Goal: Task Accomplishment & Management: Manage account settings

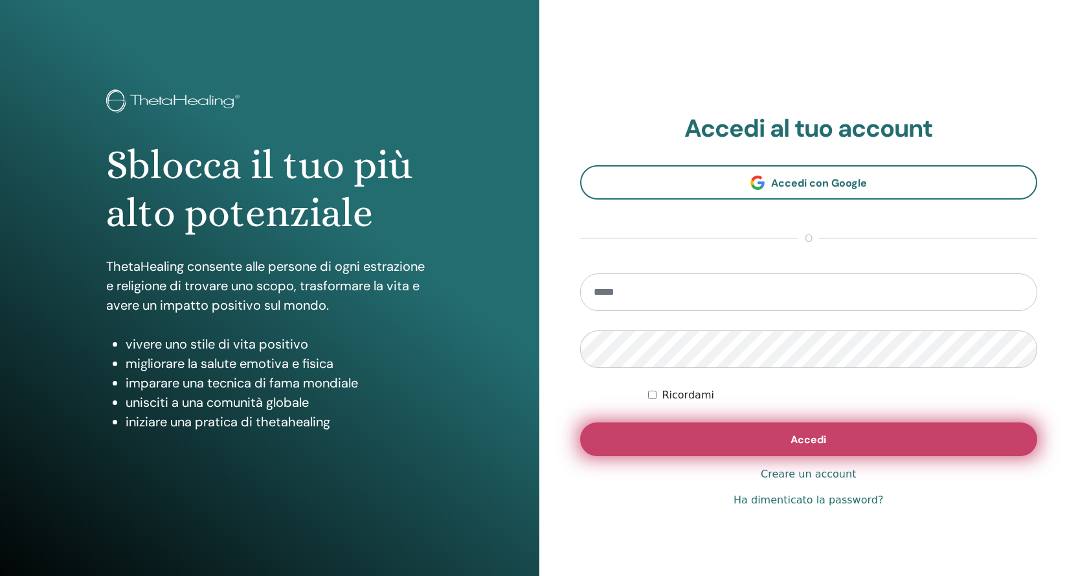
type input "**********"
click at [684, 433] on button "Accedi" at bounding box center [809, 439] width 458 height 34
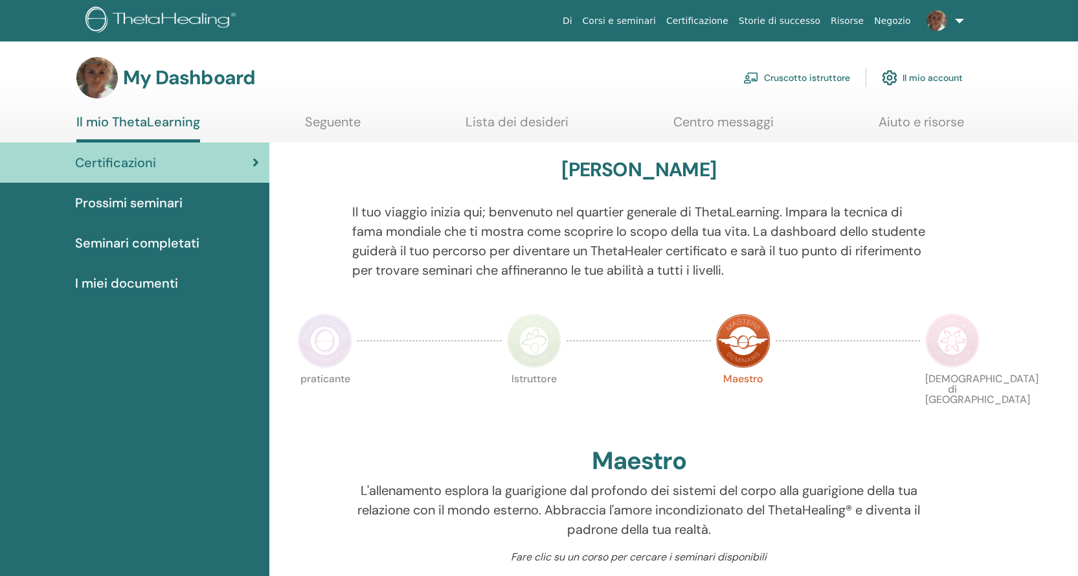
click at [791, 80] on link "Cruscotto istruttore" at bounding box center [796, 77] width 107 height 28
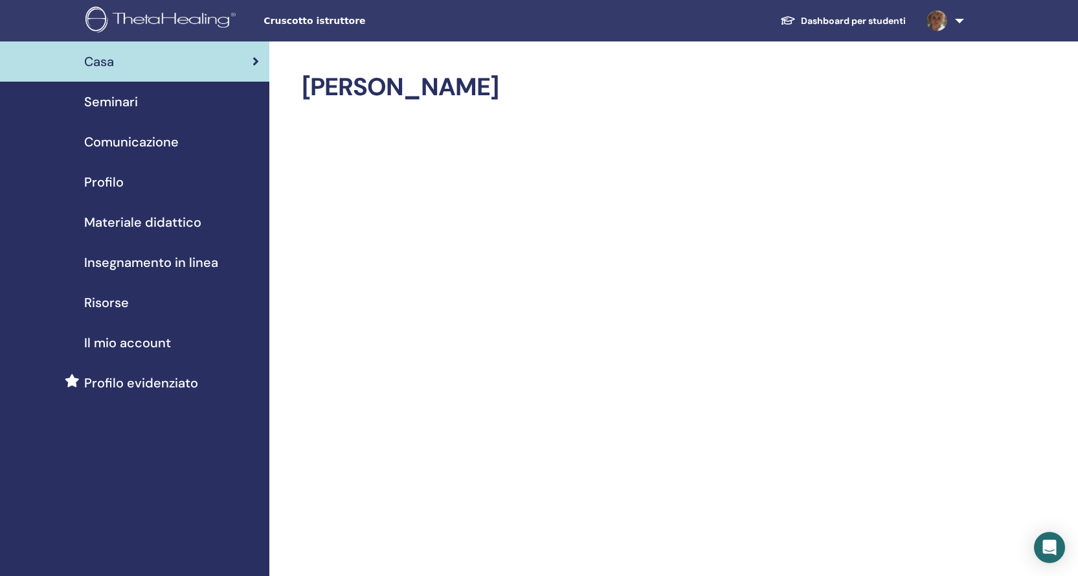
click at [134, 222] on span "Materiale didattico" at bounding box center [142, 221] width 117 height 19
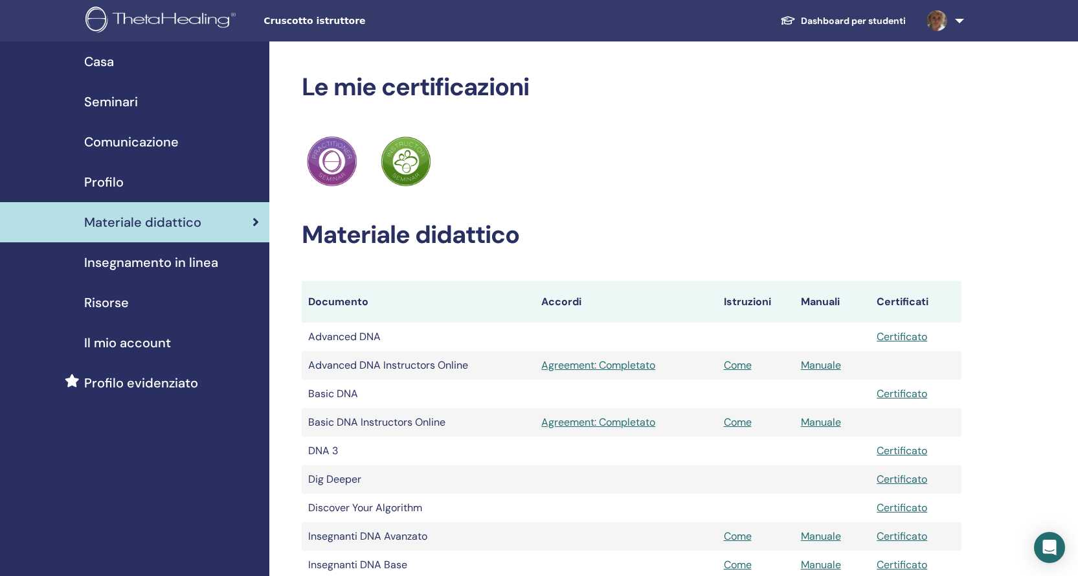
click at [112, 185] on span "Profilo" at bounding box center [104, 181] width 40 height 19
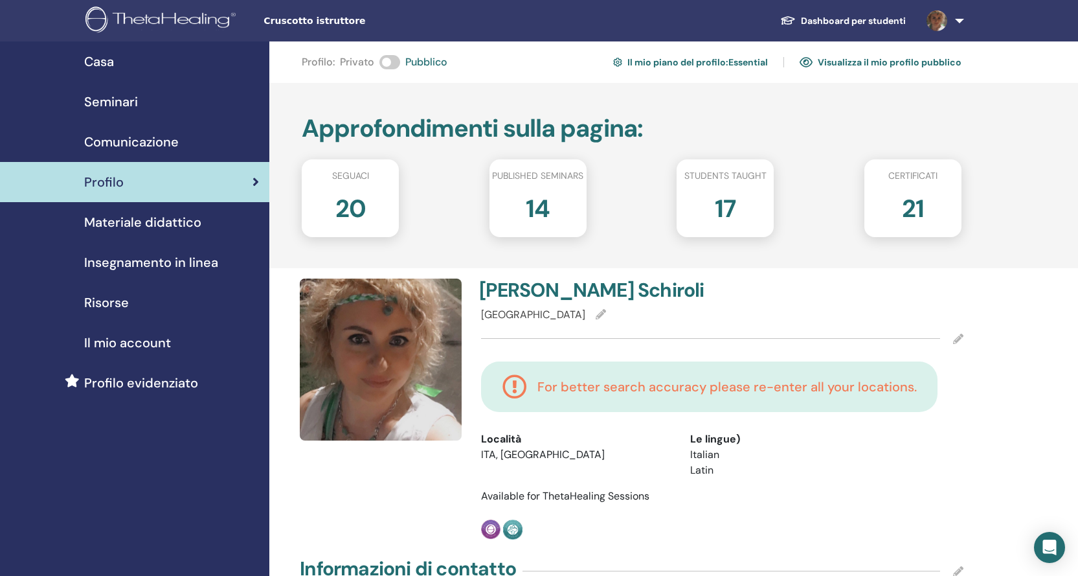
click at [587, 386] on h4 "For better search accuracy please re-enter all your locations." at bounding box center [728, 387] width 380 height 16
click at [587, 339] on div at bounding box center [710, 338] width 459 height 1
click at [582, 324] on div at bounding box center [722, 339] width 482 height 32
click at [730, 387] on h4 "For better search accuracy please re-enter all your locations." at bounding box center [728, 387] width 380 height 16
click at [955, 344] on div at bounding box center [722, 339] width 482 height 32
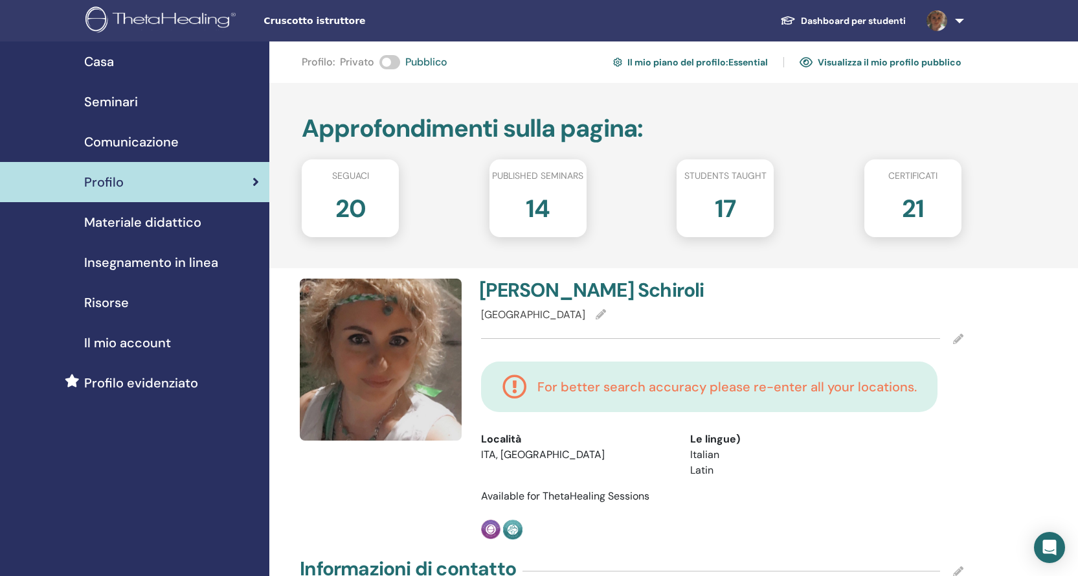
click at [957, 337] on icon at bounding box center [958, 339] width 10 height 10
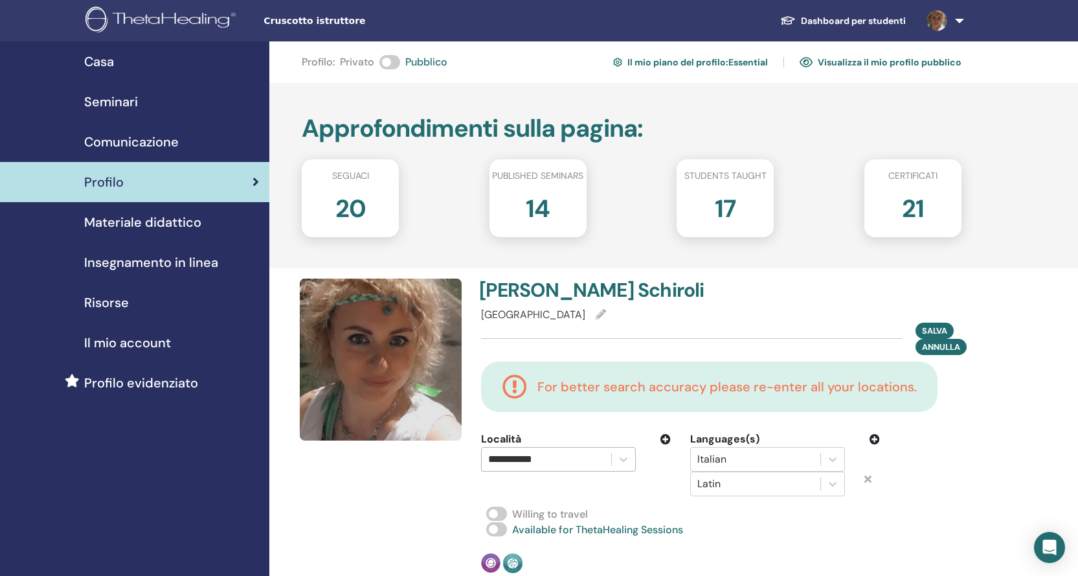
click at [611, 458] on div "**********" at bounding box center [547, 459] width 130 height 23
click at [104, 300] on span "Risorse" at bounding box center [106, 302] width 45 height 19
